Goal: Download file/media

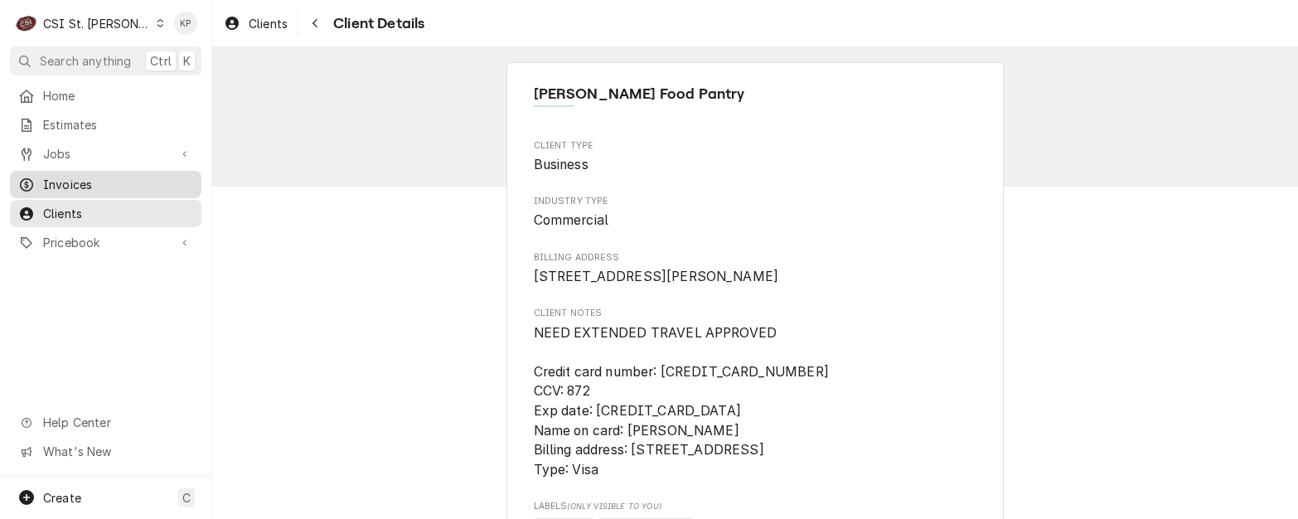
click at [94, 176] on span "Invoices" at bounding box center [118, 184] width 150 height 17
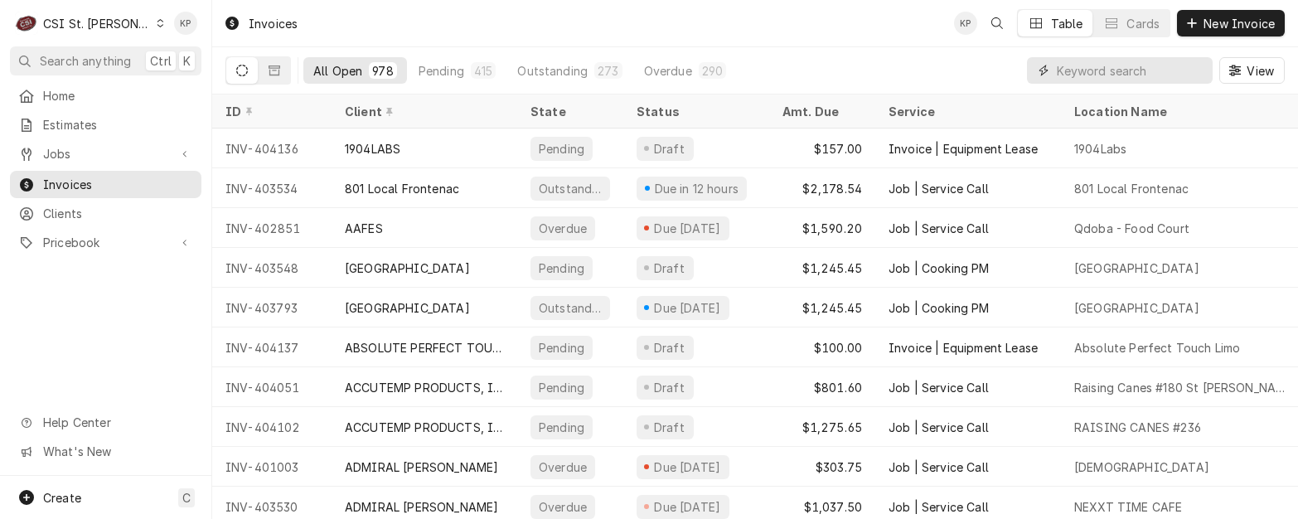
click at [1158, 71] on input "Dynamic Content Wrapper" at bounding box center [1129, 70] width 147 height 27
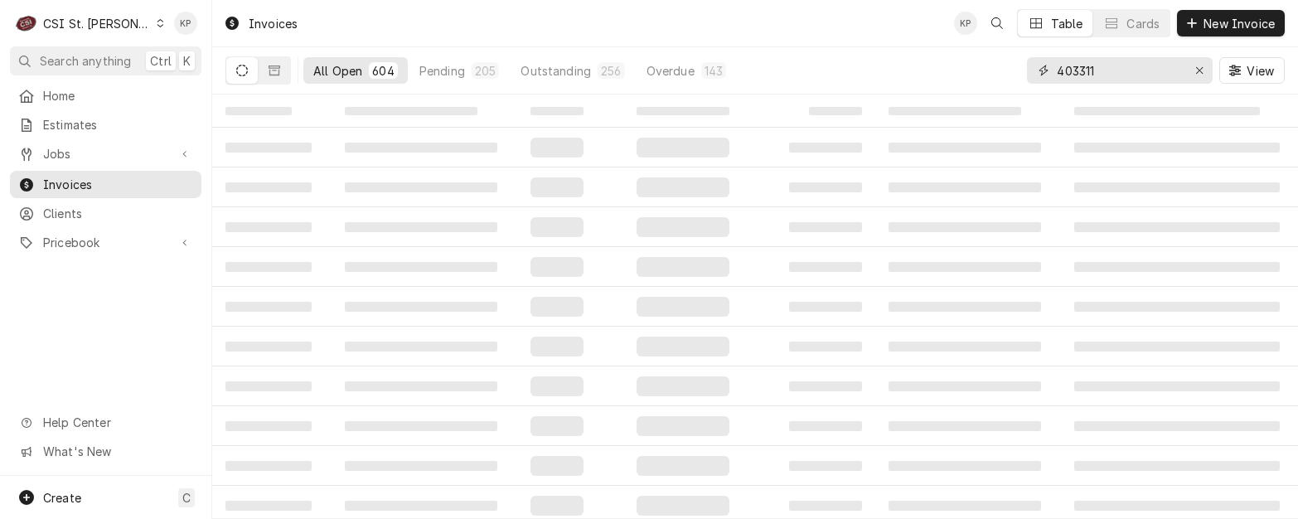
type input "403311"
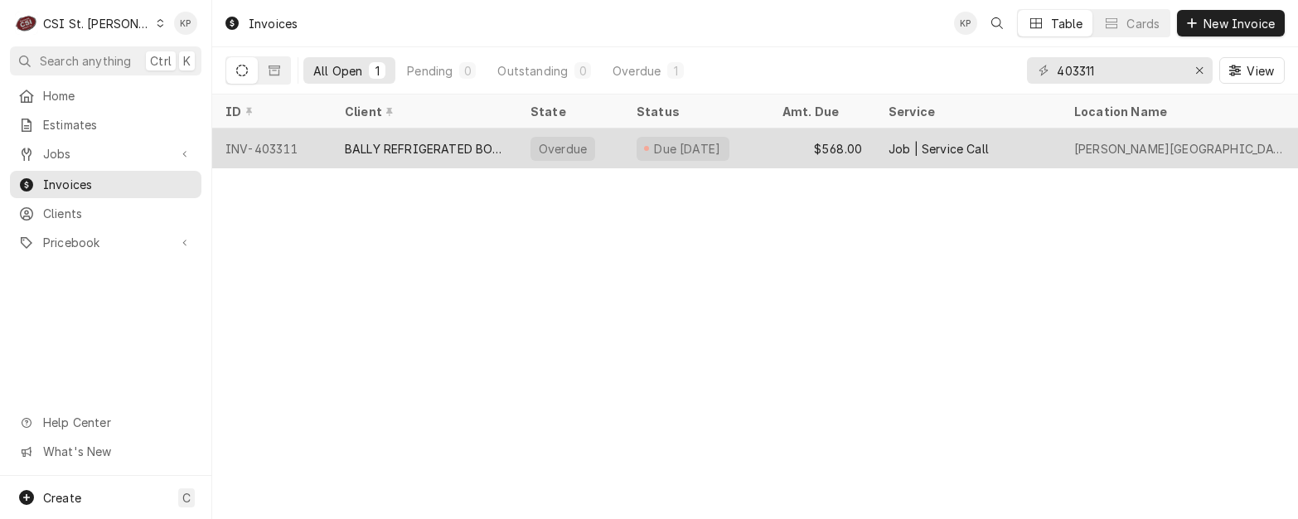
click at [280, 147] on div "INV-403311" at bounding box center [271, 148] width 119 height 40
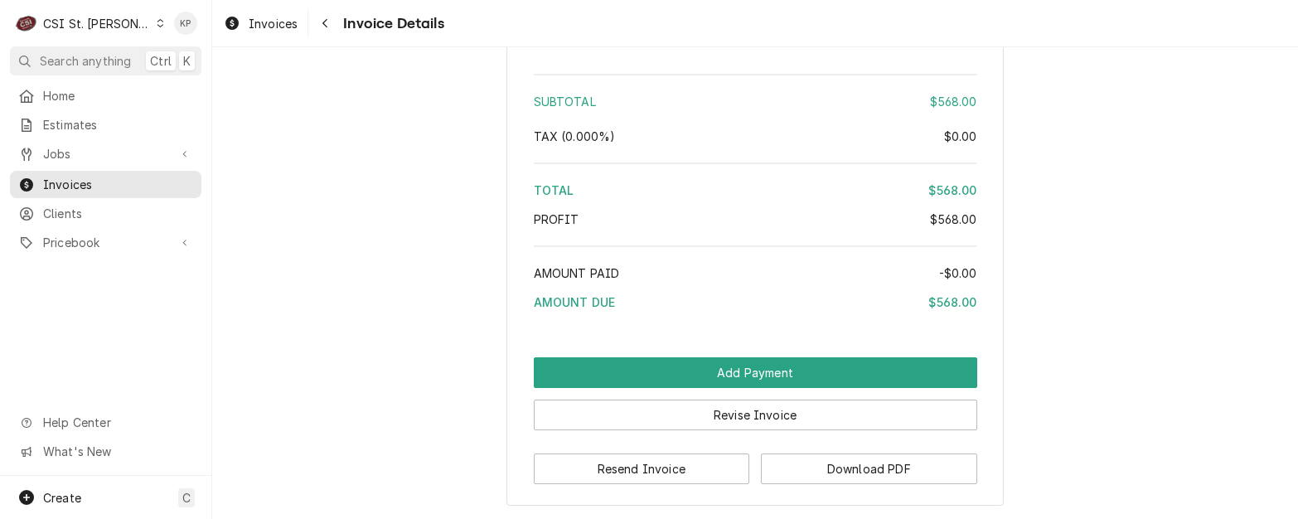
scroll to position [2951, 0]
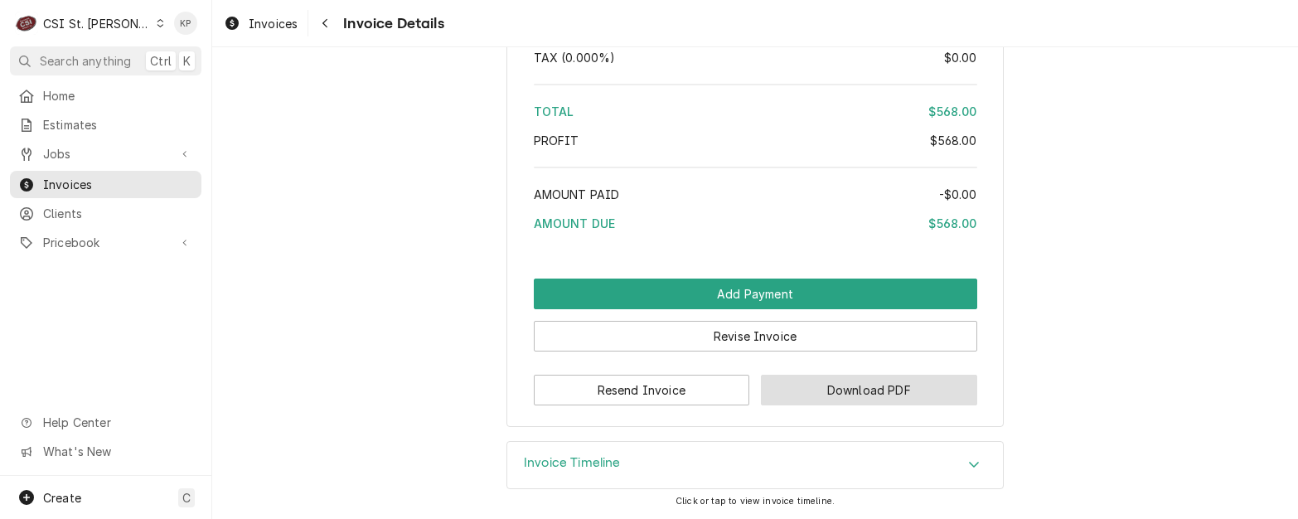
click at [804, 392] on button "Download PDF" at bounding box center [869, 390] width 216 height 31
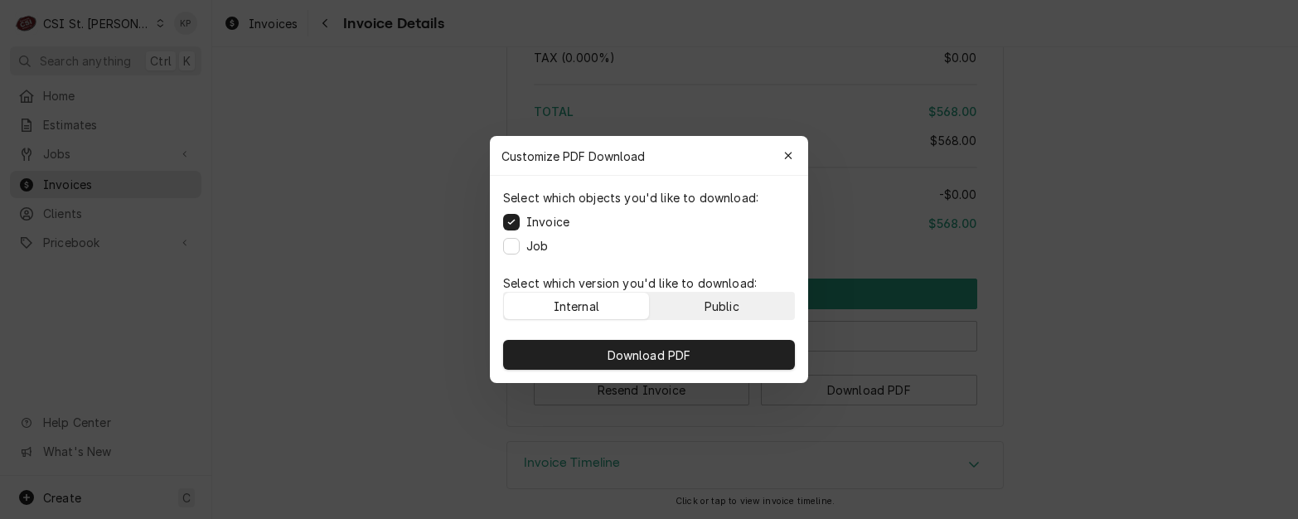
click at [763, 310] on button "Public" at bounding box center [722, 305] width 145 height 27
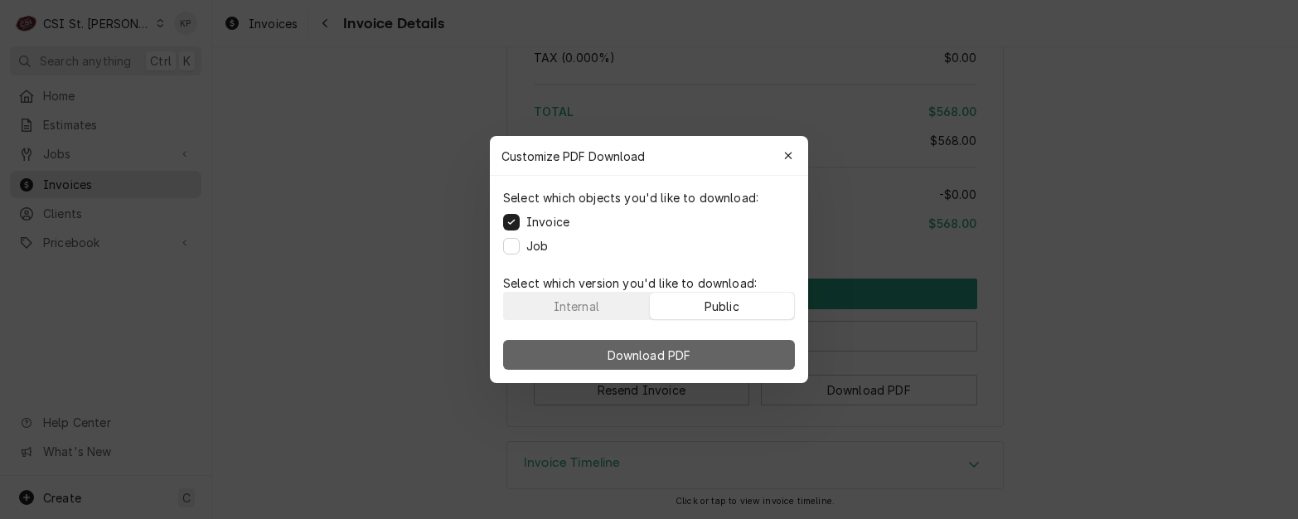
click at [726, 353] on button "Download PDF" at bounding box center [649, 355] width 292 height 30
